Goal: Task Accomplishment & Management: Manage account settings

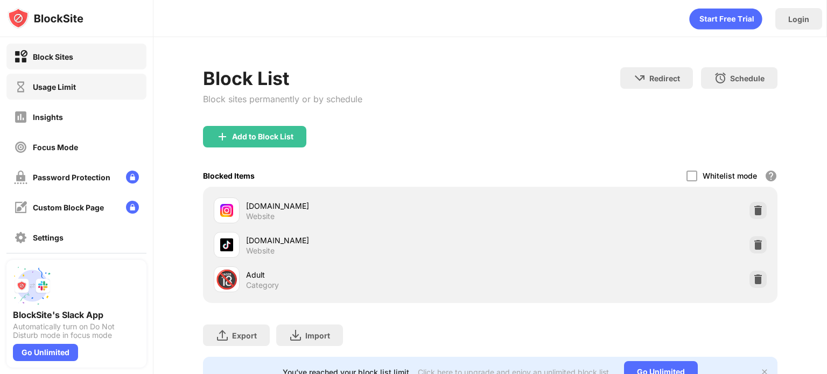
click at [73, 77] on div "Usage Limit" at bounding box center [76, 87] width 140 height 26
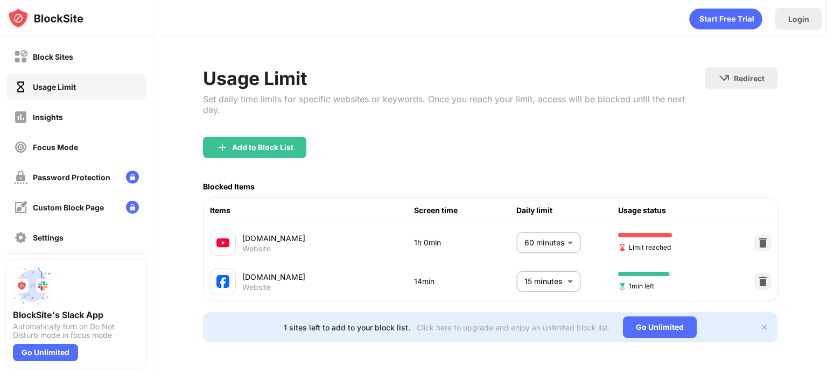
click at [564, 228] on body "Block Sites Usage Limit Insights Focus Mode Password Protection Custom Block Pa…" at bounding box center [413, 187] width 827 height 374
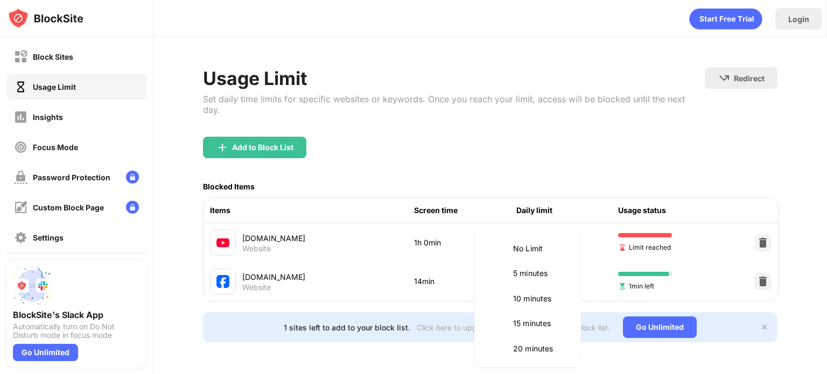
scroll to position [252, 0]
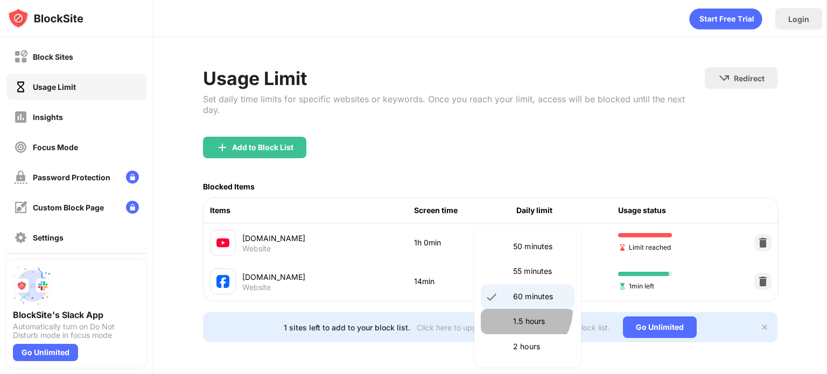
click at [518, 310] on li "1.5 hours" at bounding box center [528, 321] width 94 height 25
type input "**"
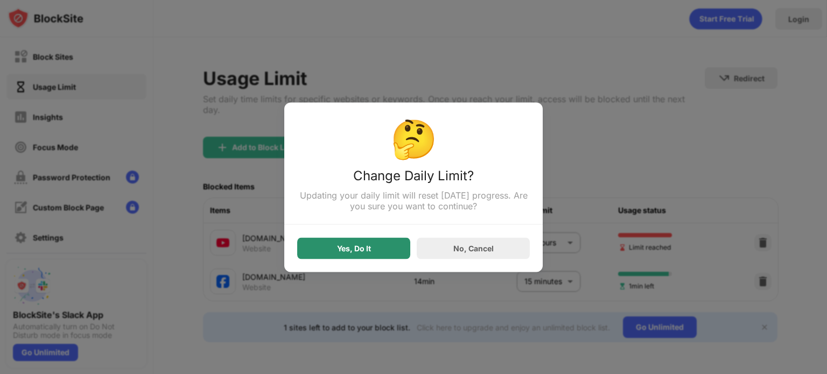
click at [370, 254] on div "Yes, Do It" at bounding box center [353, 248] width 113 height 22
